Goal: Find specific page/section: Locate a particular part of the current website

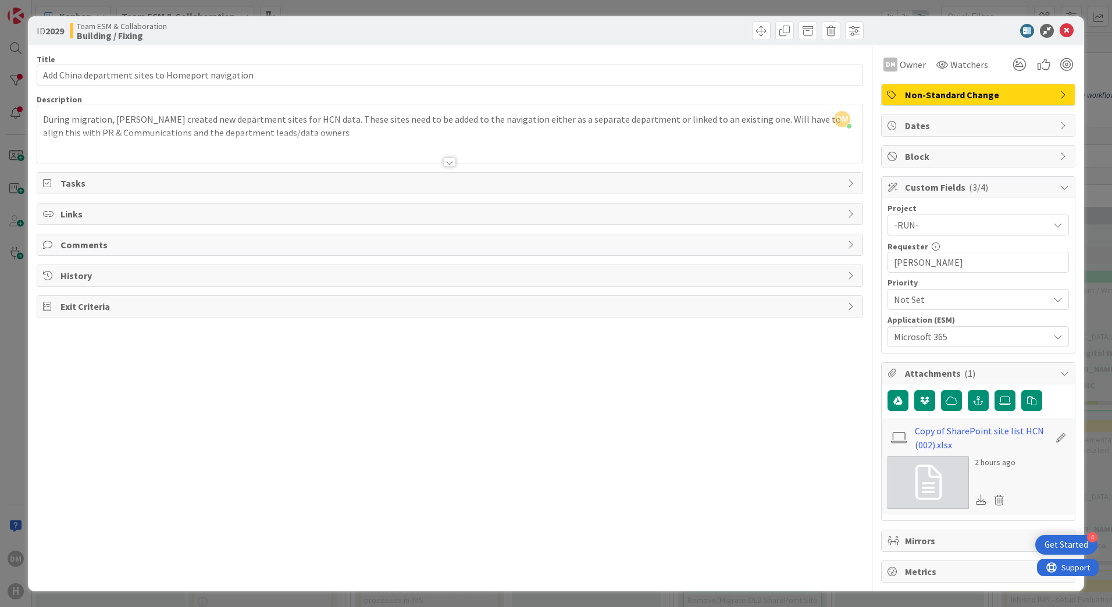
scroll to position [930, 333]
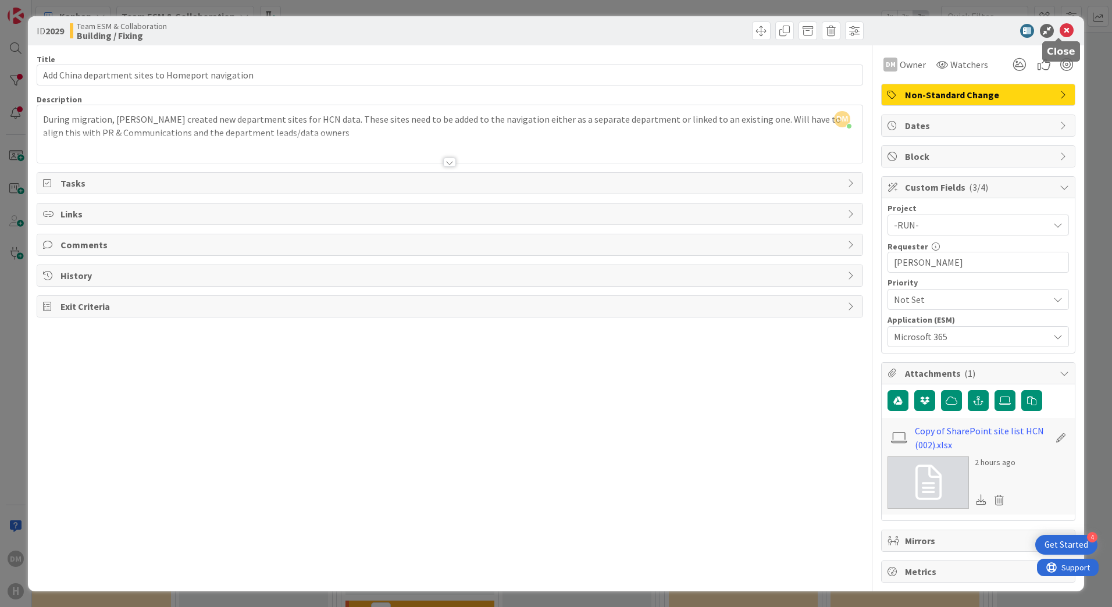
click at [1060, 28] on icon at bounding box center [1067, 31] width 14 height 14
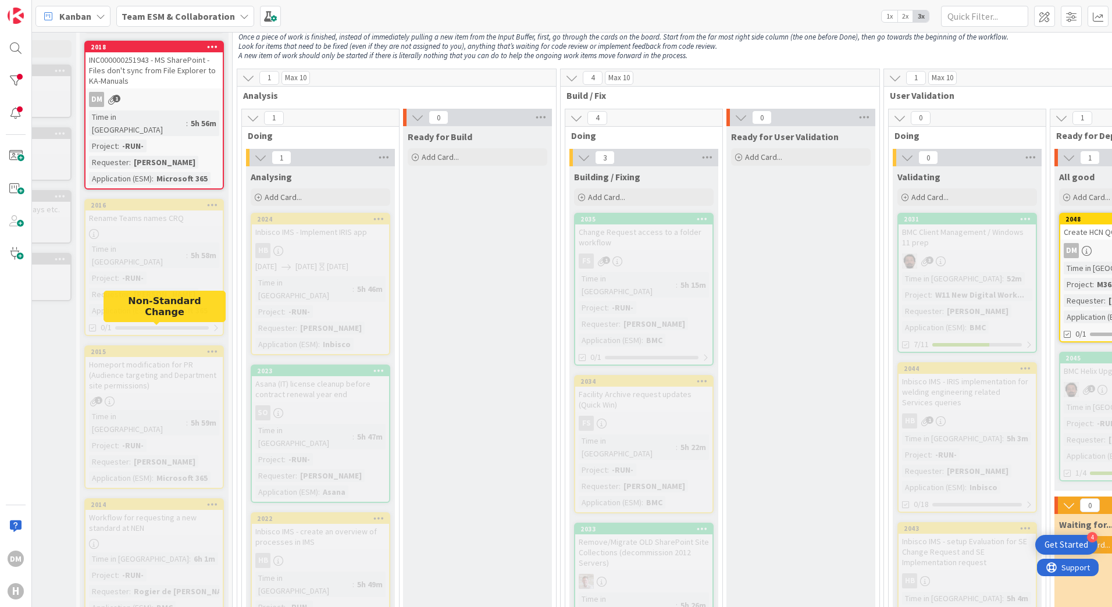
scroll to position [0, 109]
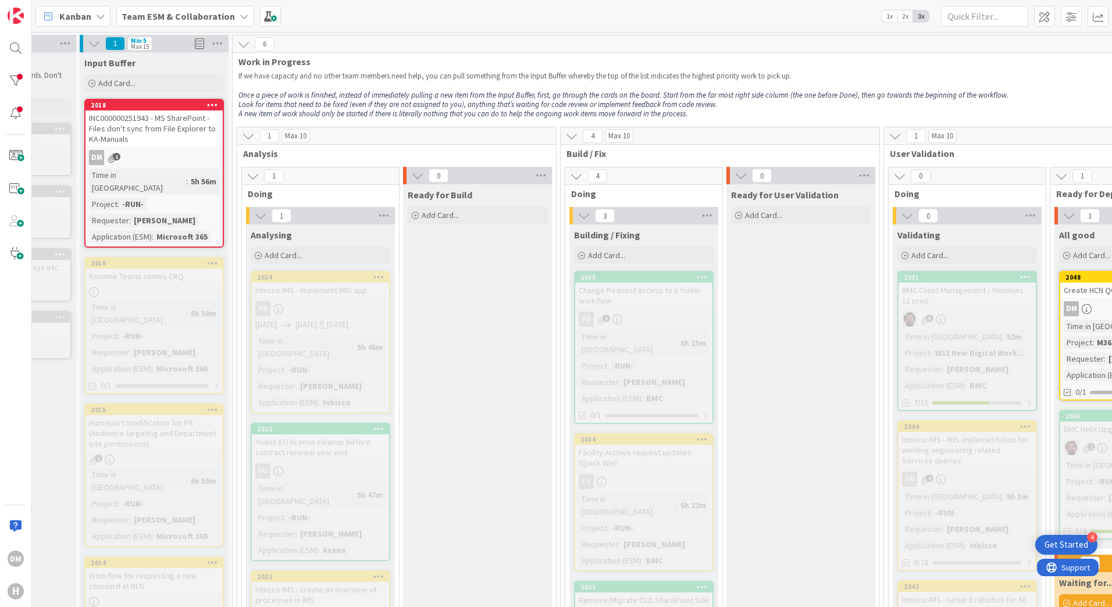
click at [173, 117] on div "INC000000251943 - MS SharePoint - Files don't sync from File Explorer to KA-Man…" at bounding box center [153, 128] width 137 height 36
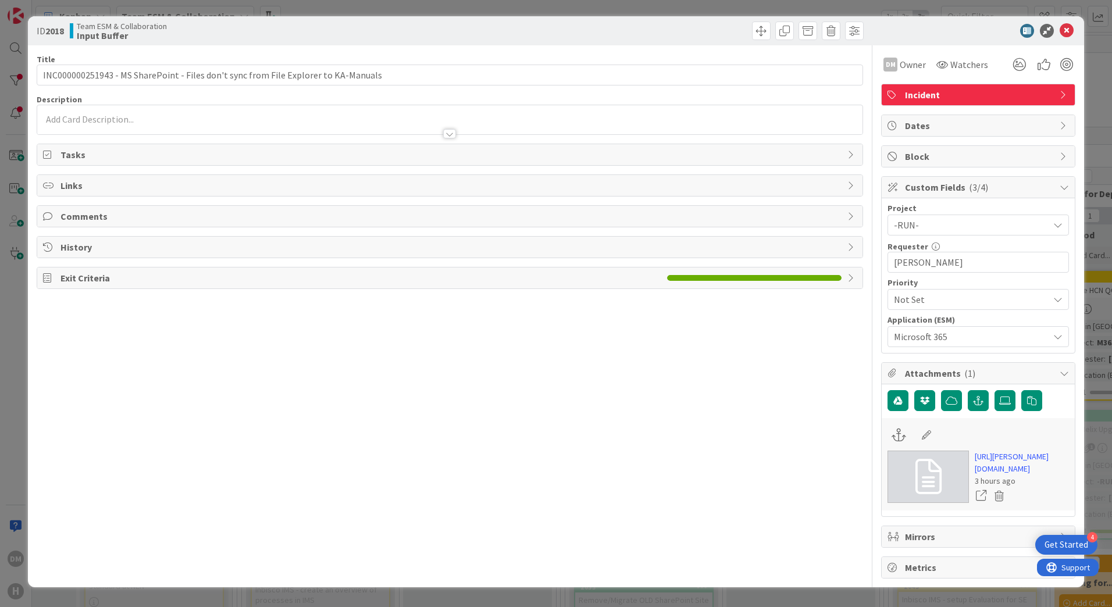
type input "INC000000251943 - MS SharePoint - Files don't sync from File Explorer to KA-Man…"
click at [1060, 31] on icon at bounding box center [1067, 31] width 14 height 14
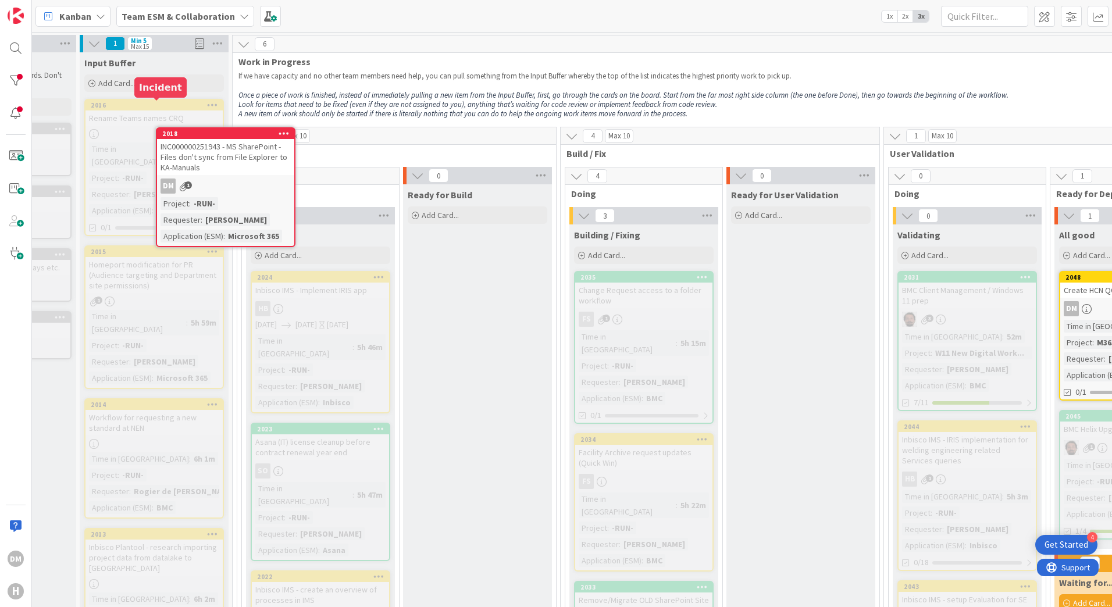
scroll to position [0, 104]
